Goal: Register for event/course

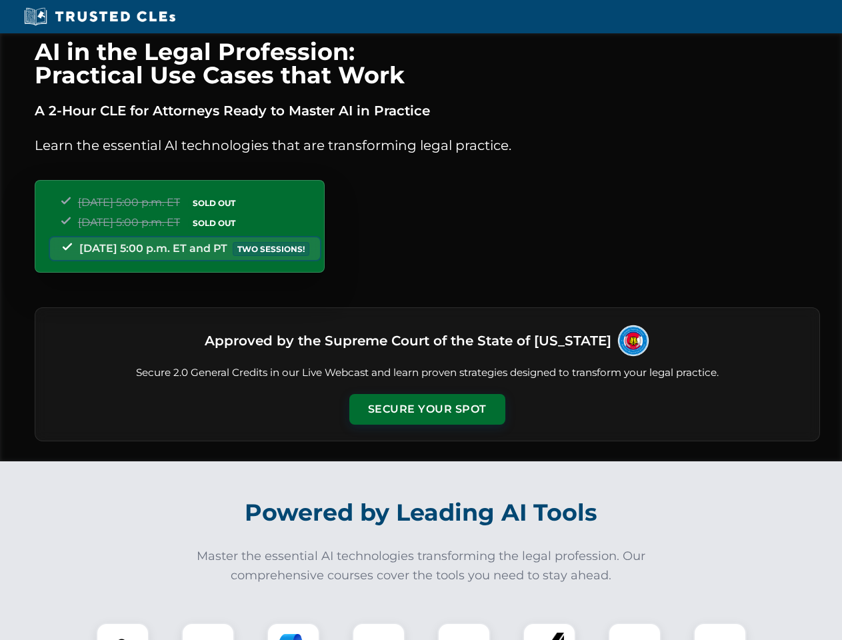
click at [427, 409] on button "Secure Your Spot" at bounding box center [427, 409] width 156 height 31
click at [123, 631] on img at bounding box center [122, 649] width 39 height 39
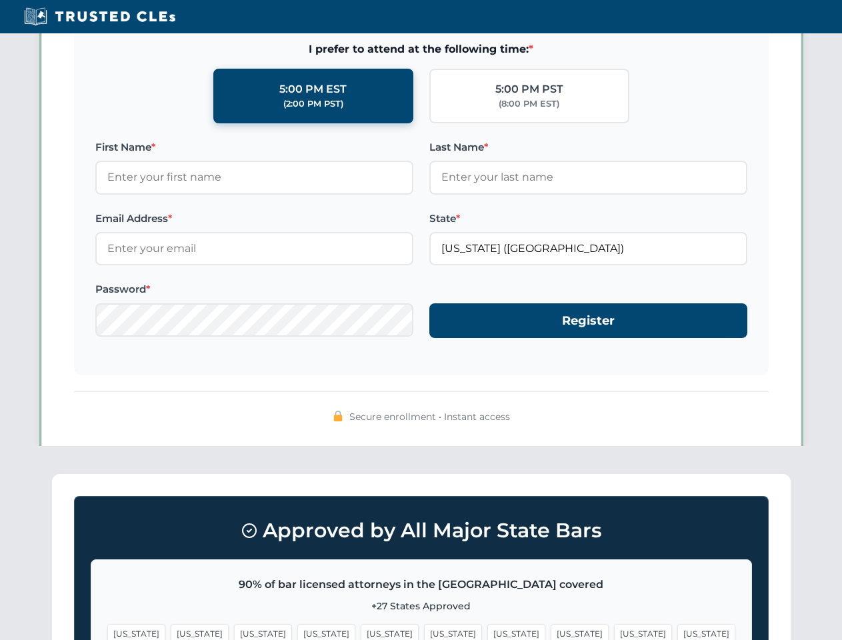
click at [487, 631] on span "[US_STATE]" at bounding box center [516, 633] width 58 height 19
click at [614, 631] on span "[US_STATE]" at bounding box center [643, 633] width 58 height 19
